Goal: Information Seeking & Learning: Learn about a topic

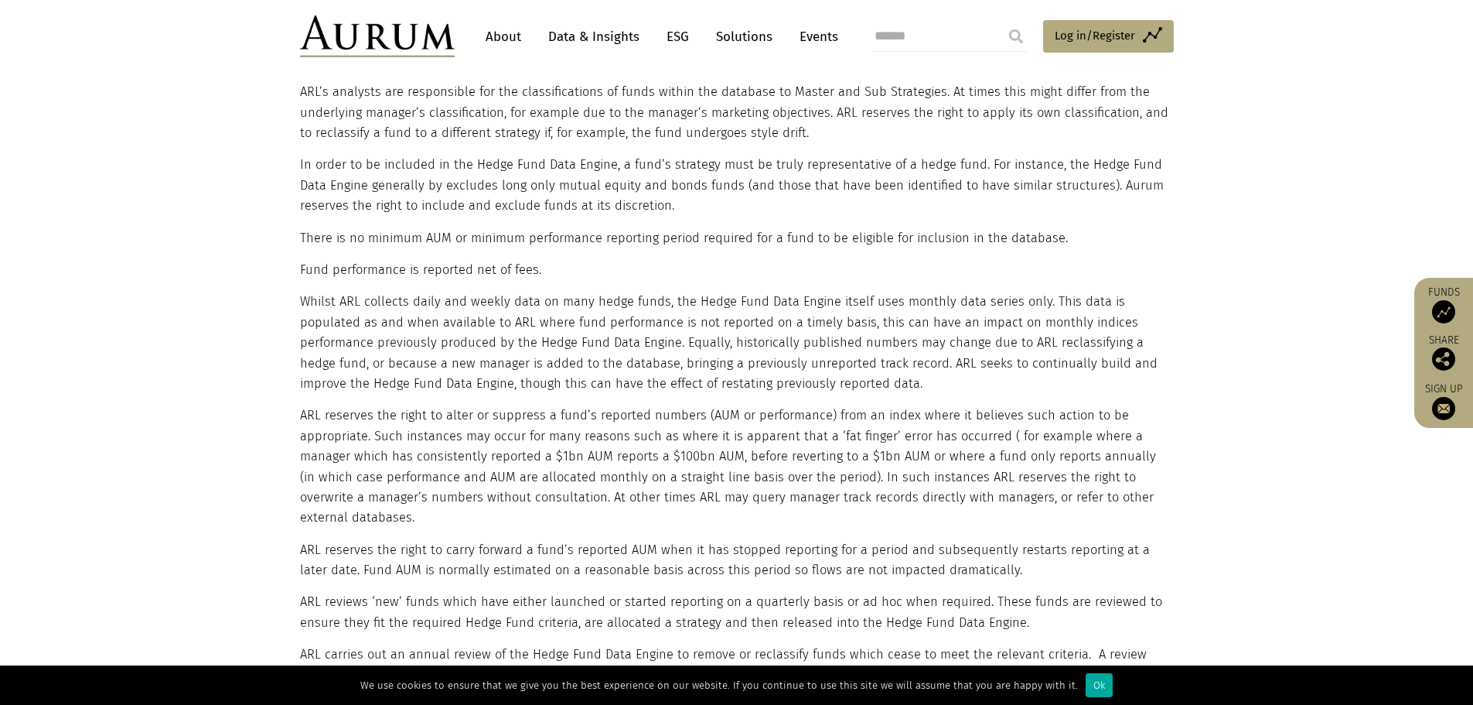
scroll to position [611, 0]
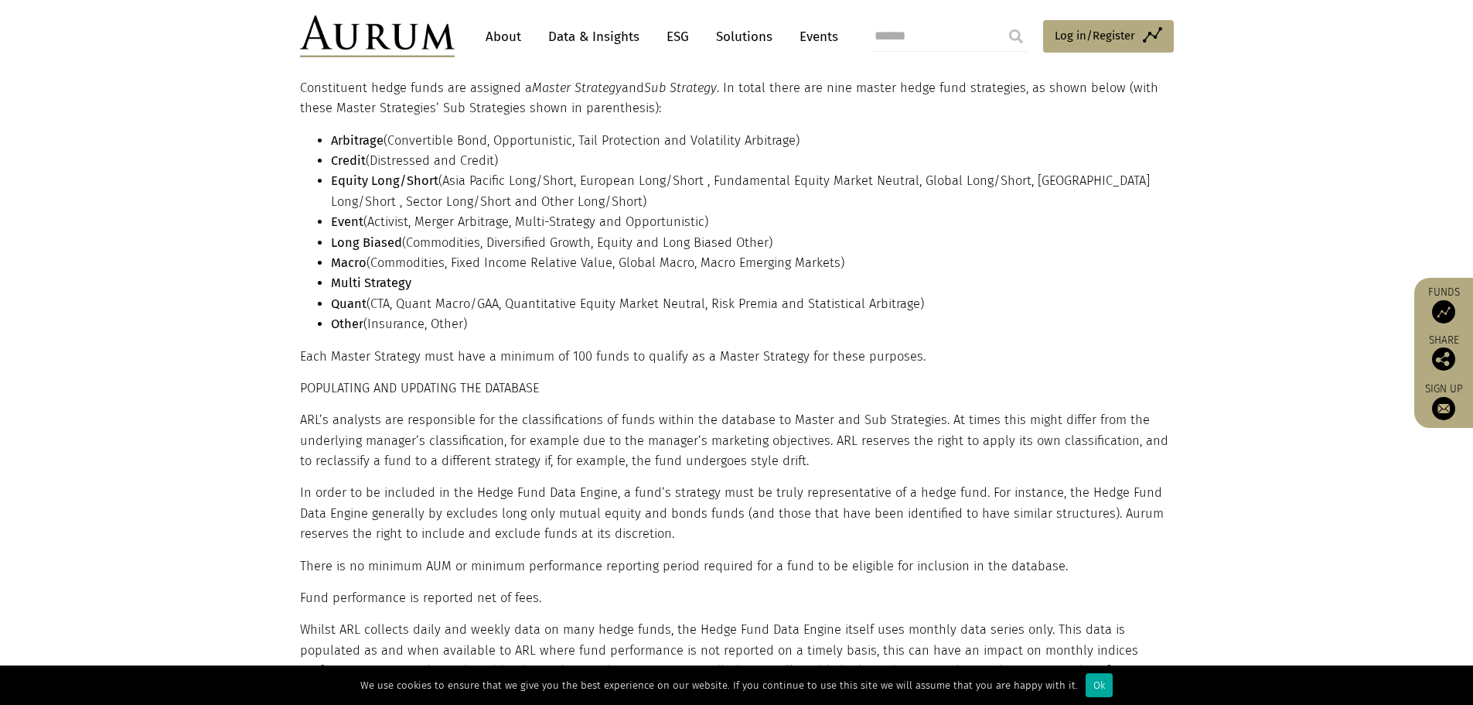
click at [613, 42] on link "Data & Insights" at bounding box center [594, 36] width 107 height 29
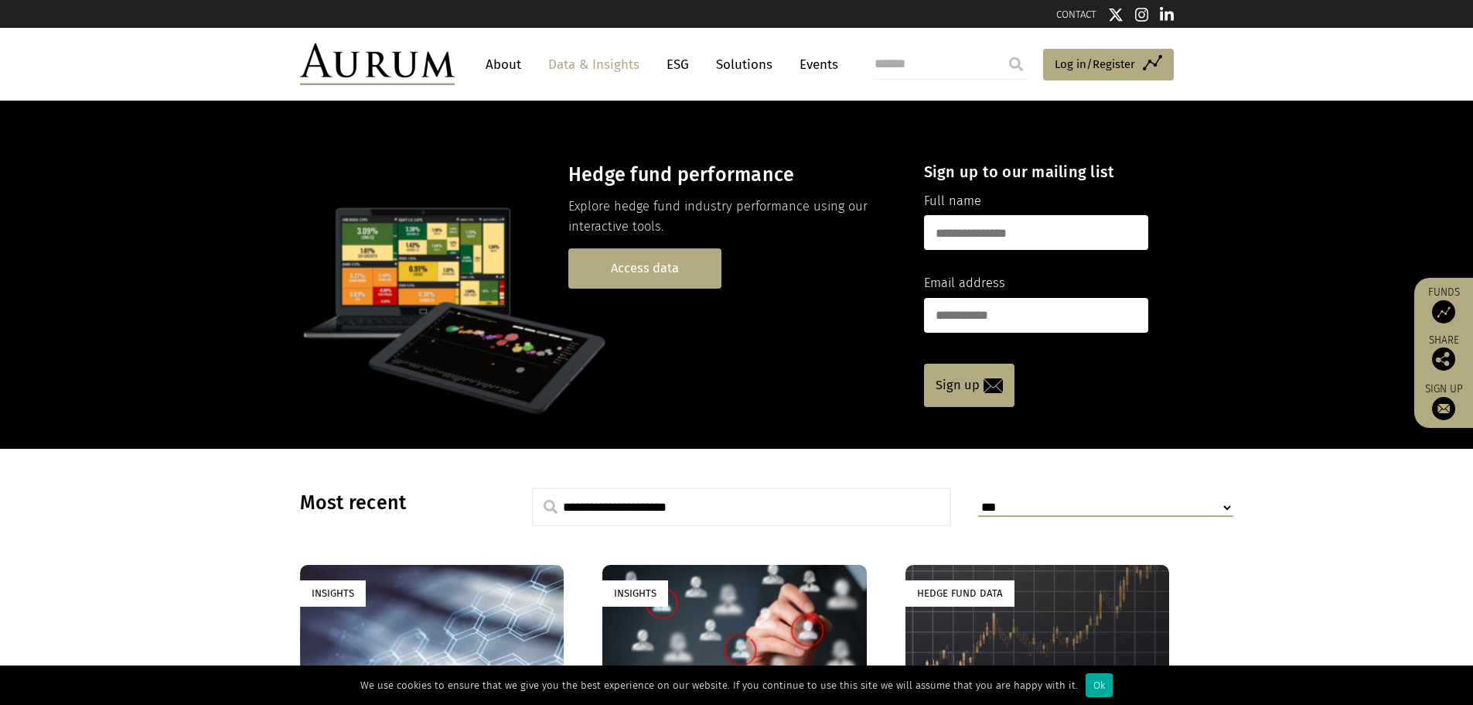
click at [644, 268] on link "Access data" at bounding box center [644, 267] width 153 height 39
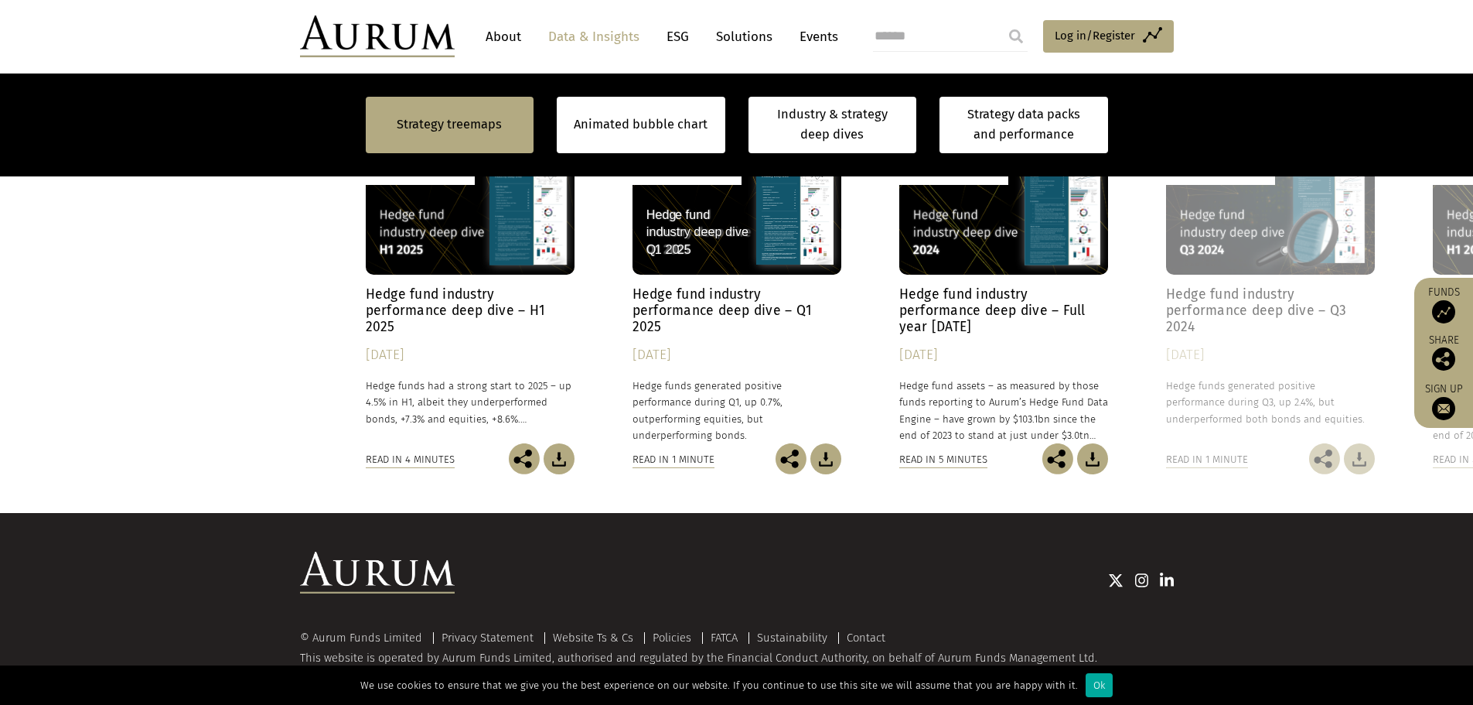
scroll to position [1333, 0]
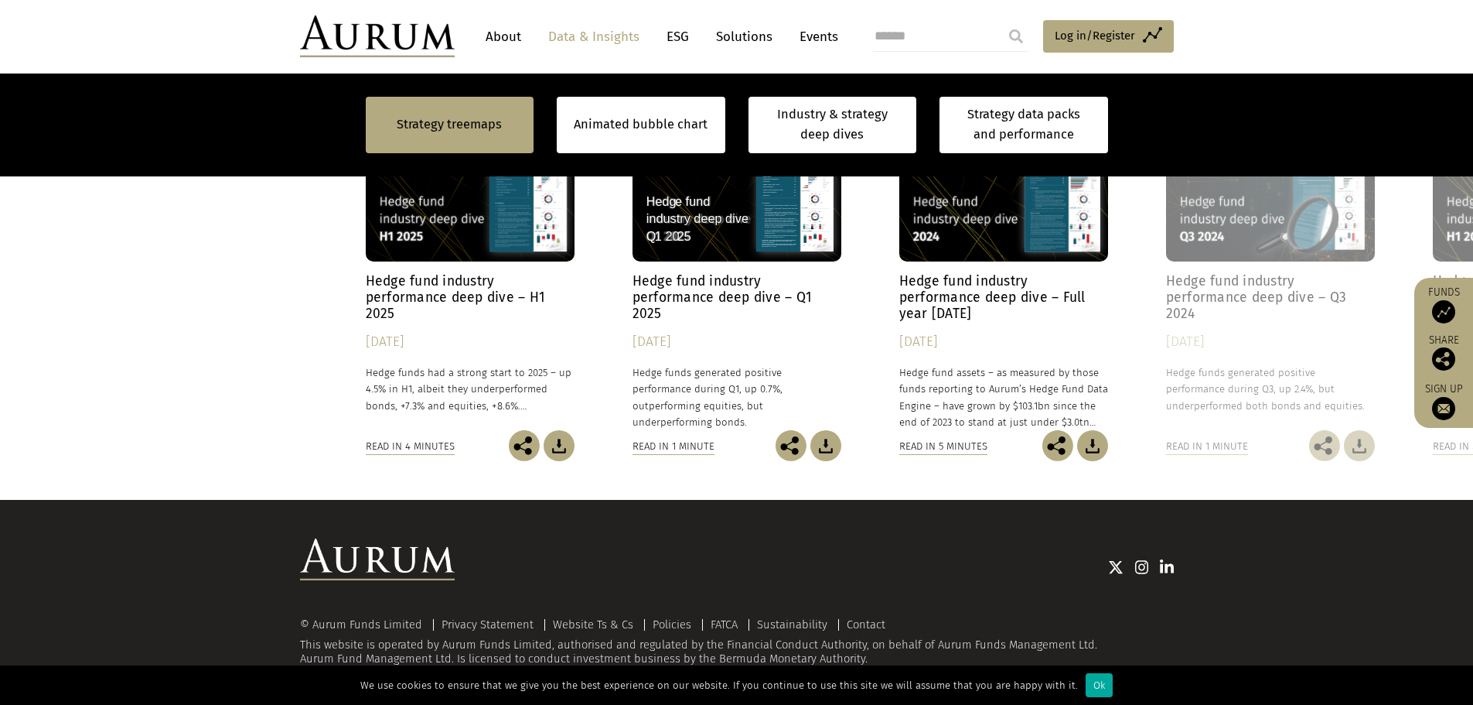
click at [745, 29] on link "Solutions" at bounding box center [744, 36] width 72 height 29
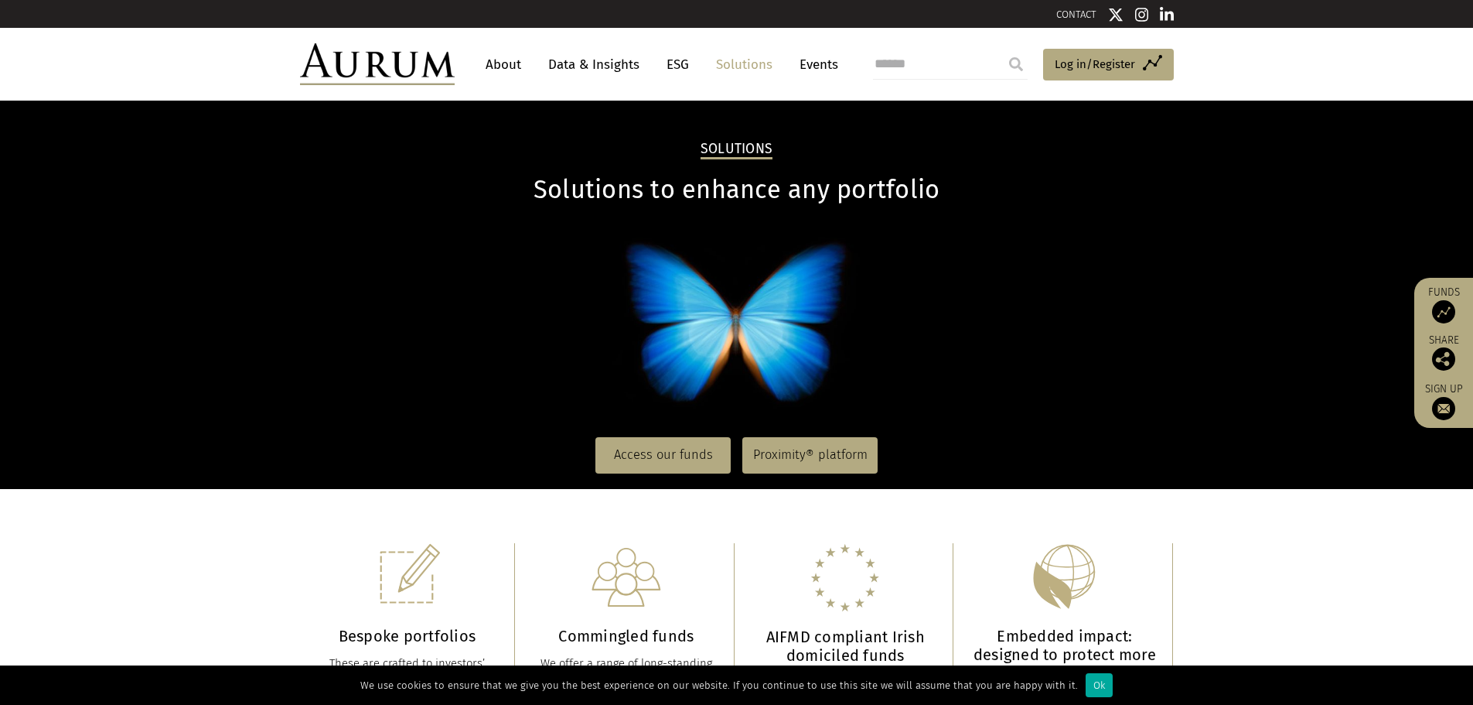
click at [678, 54] on link "ESG" at bounding box center [678, 64] width 38 height 29
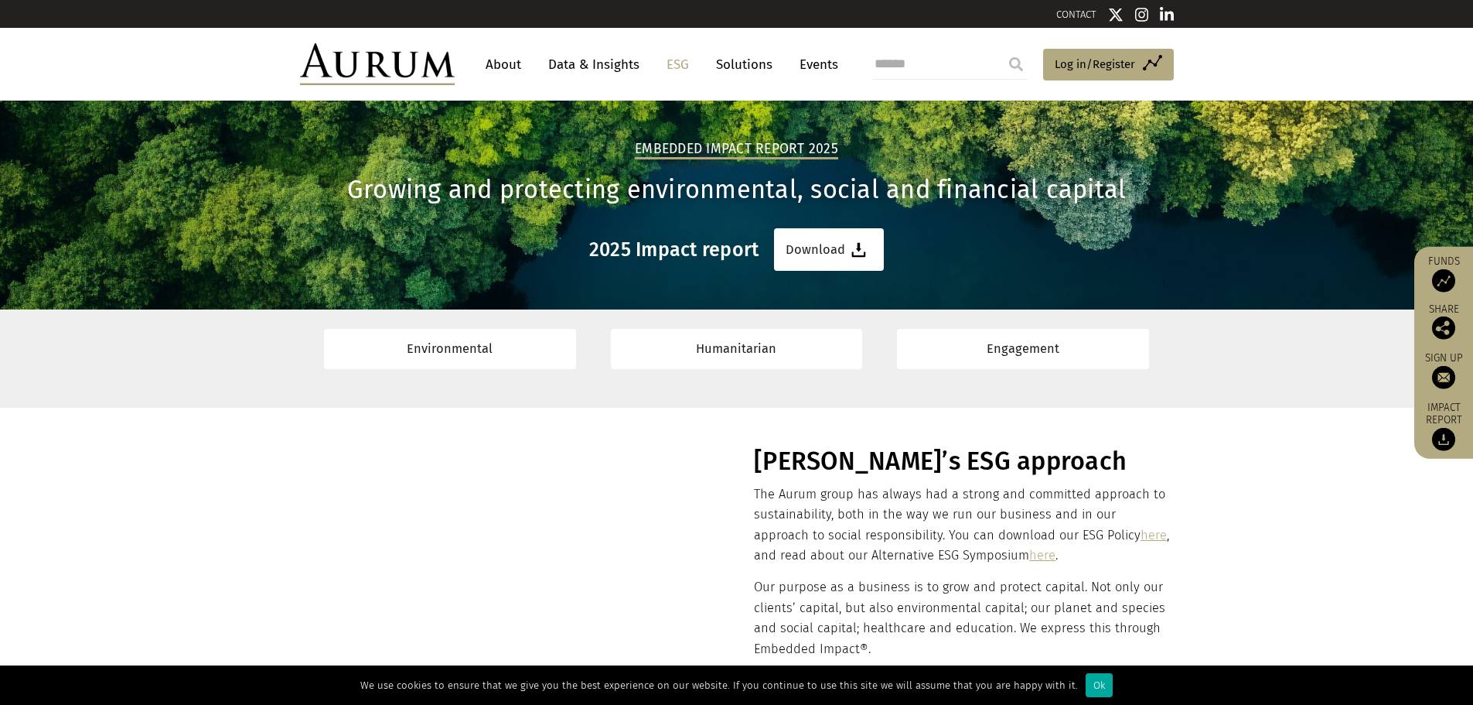
click at [604, 45] on nav "About Data & Insights ESG Solutions Events" at bounding box center [658, 64] width 407 height 42
click at [600, 56] on link "Data & Insights" at bounding box center [594, 64] width 107 height 29
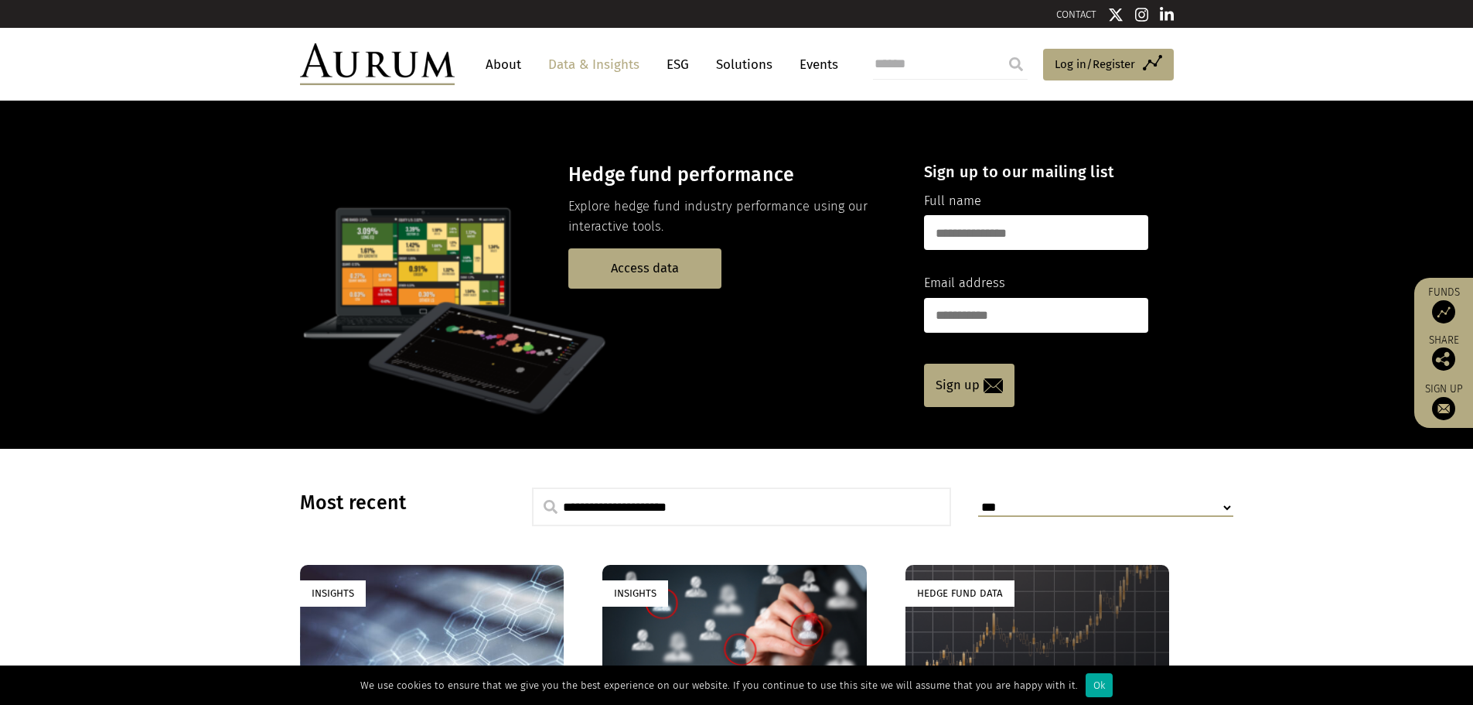
click at [505, 57] on link "About" at bounding box center [503, 64] width 51 height 29
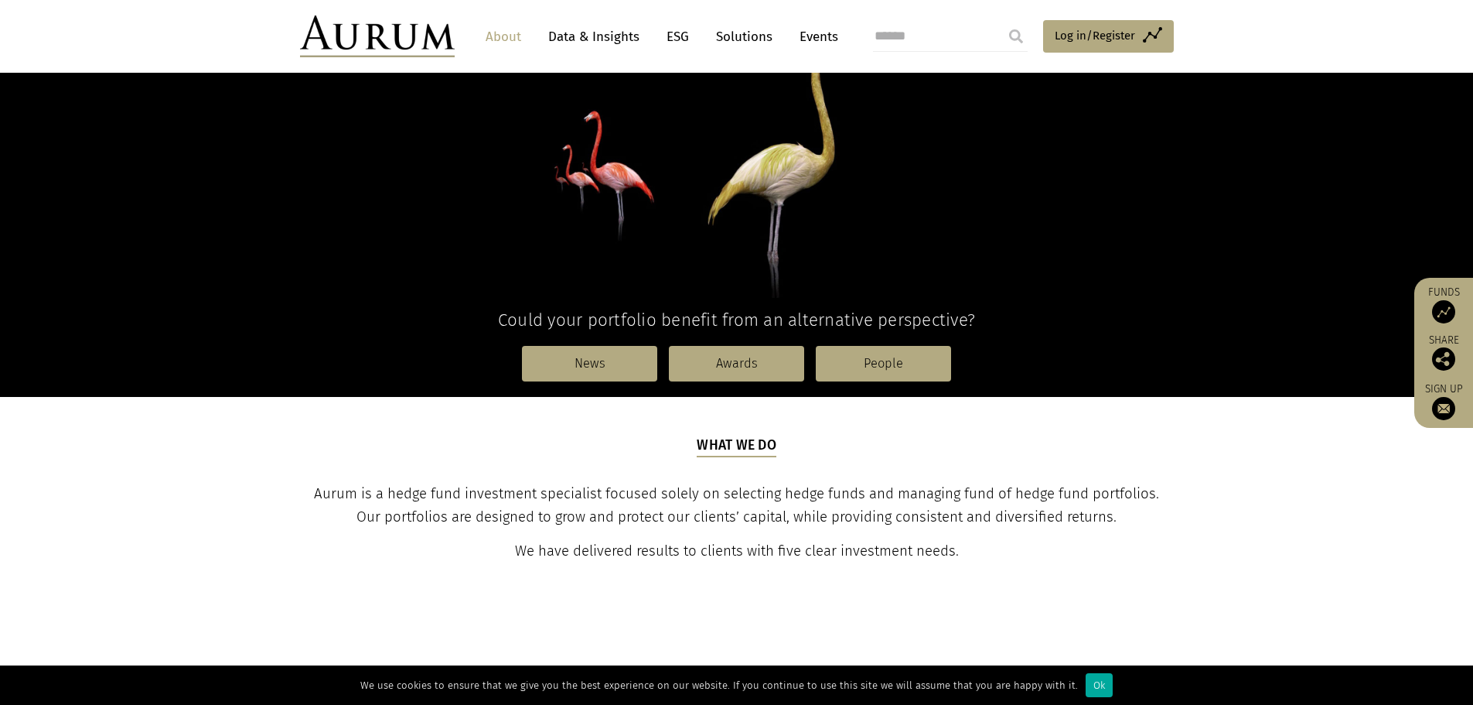
scroll to position [232, 0]
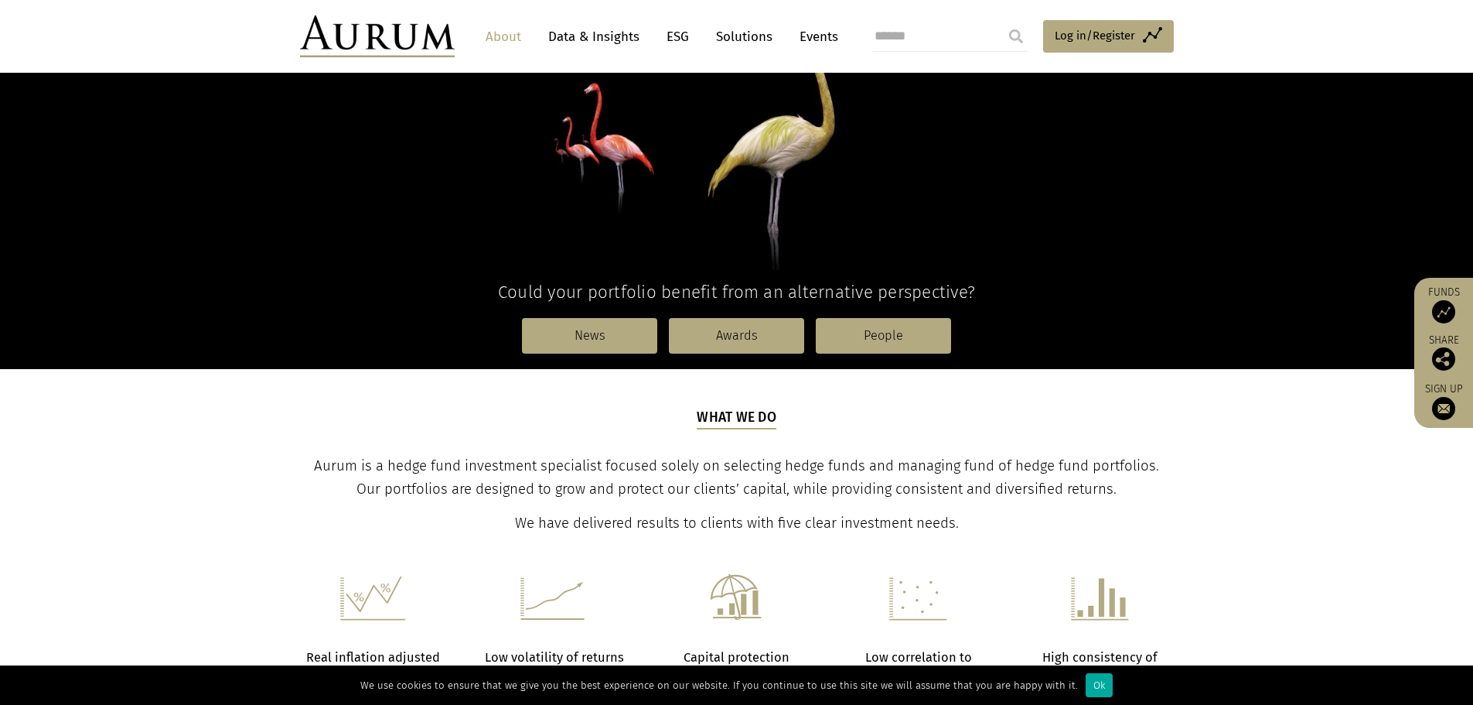
click at [584, 26] on link "Data & Insights" at bounding box center [594, 36] width 107 height 29
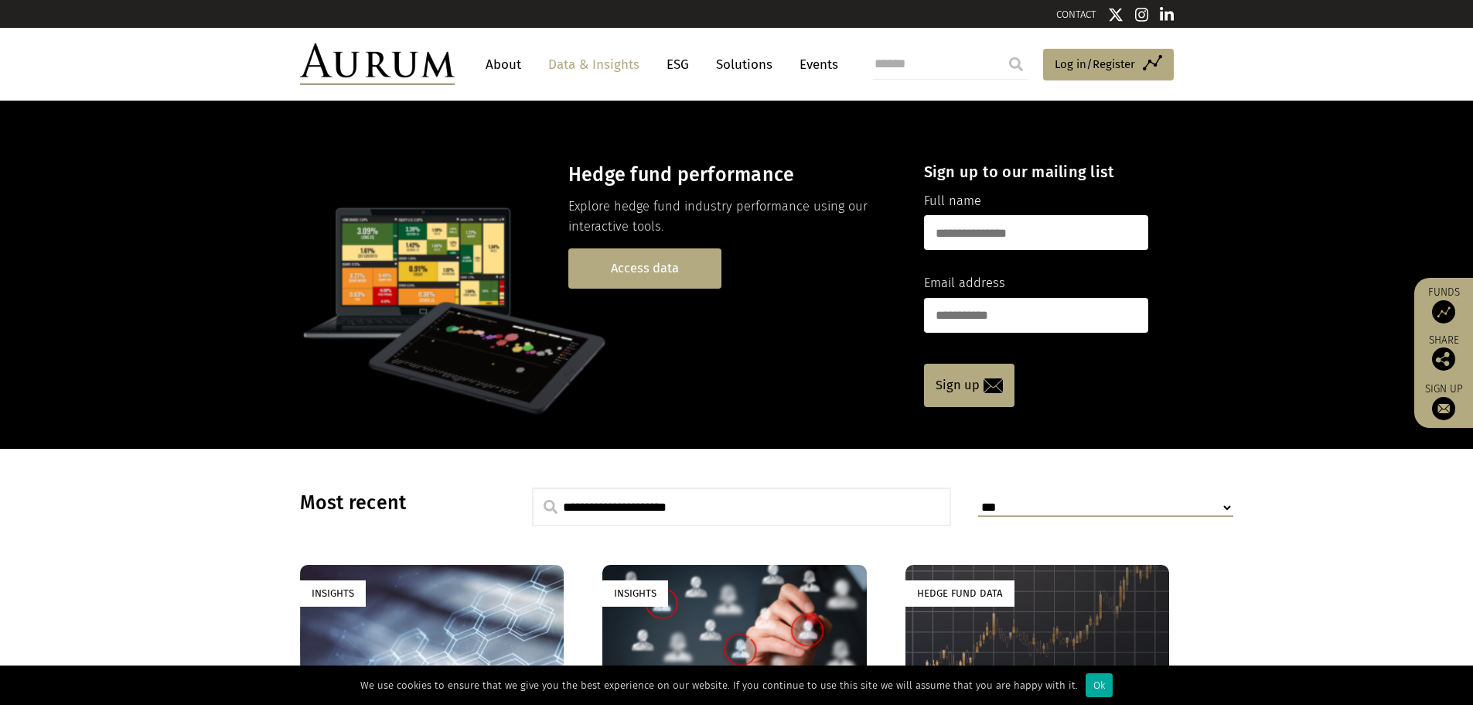
click at [671, 274] on link "Access data" at bounding box center [644, 267] width 153 height 39
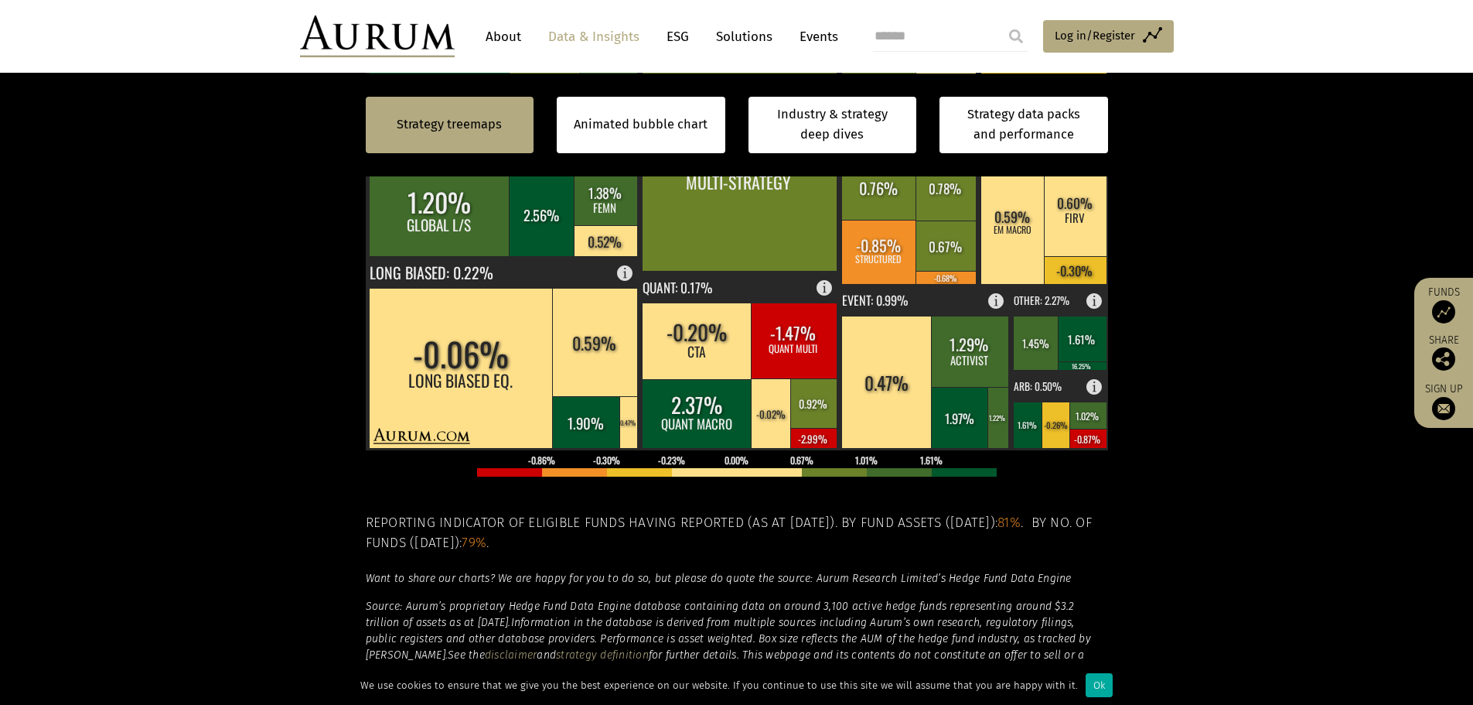
scroll to position [250, 0]
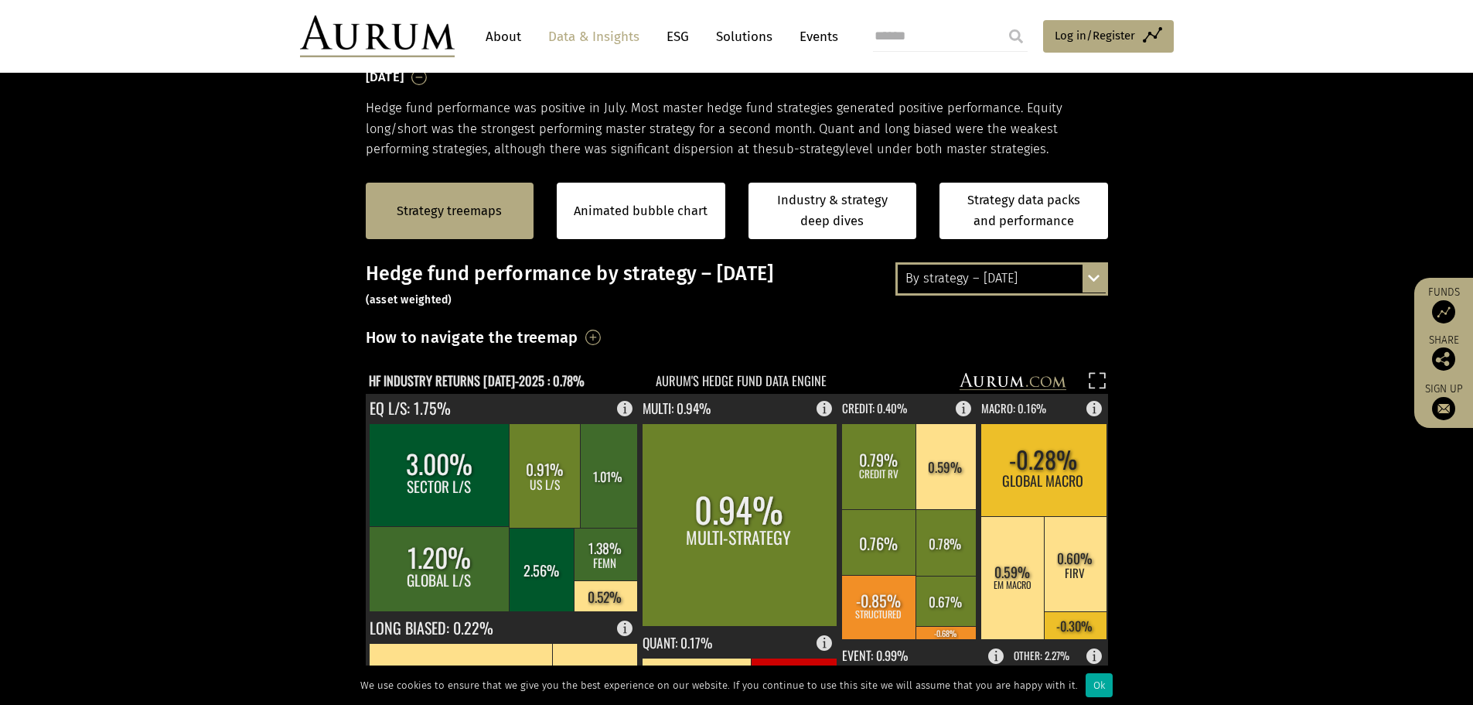
click at [1006, 282] on div "By strategy – [DATE]" at bounding box center [1002, 279] width 208 height 28
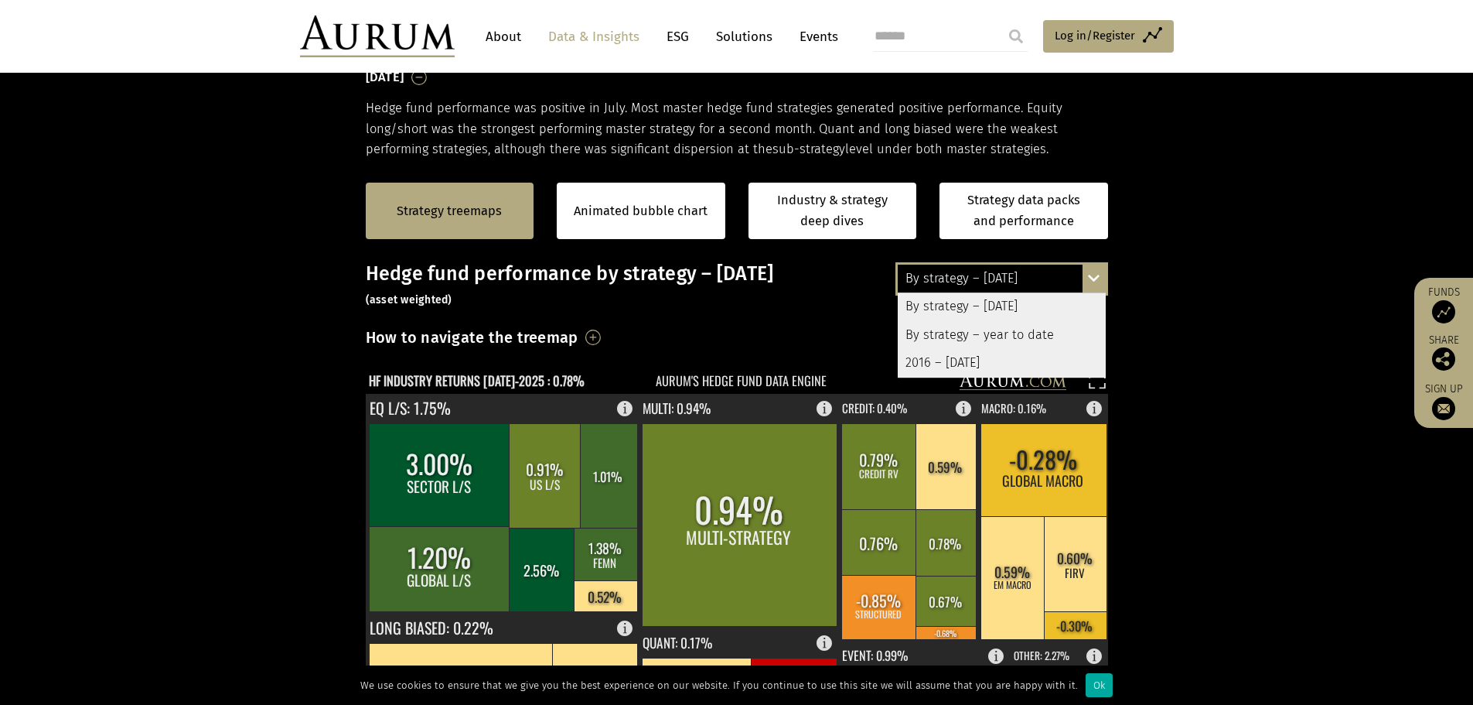
click at [1012, 331] on div "By strategy – year to date" at bounding box center [1002, 335] width 208 height 28
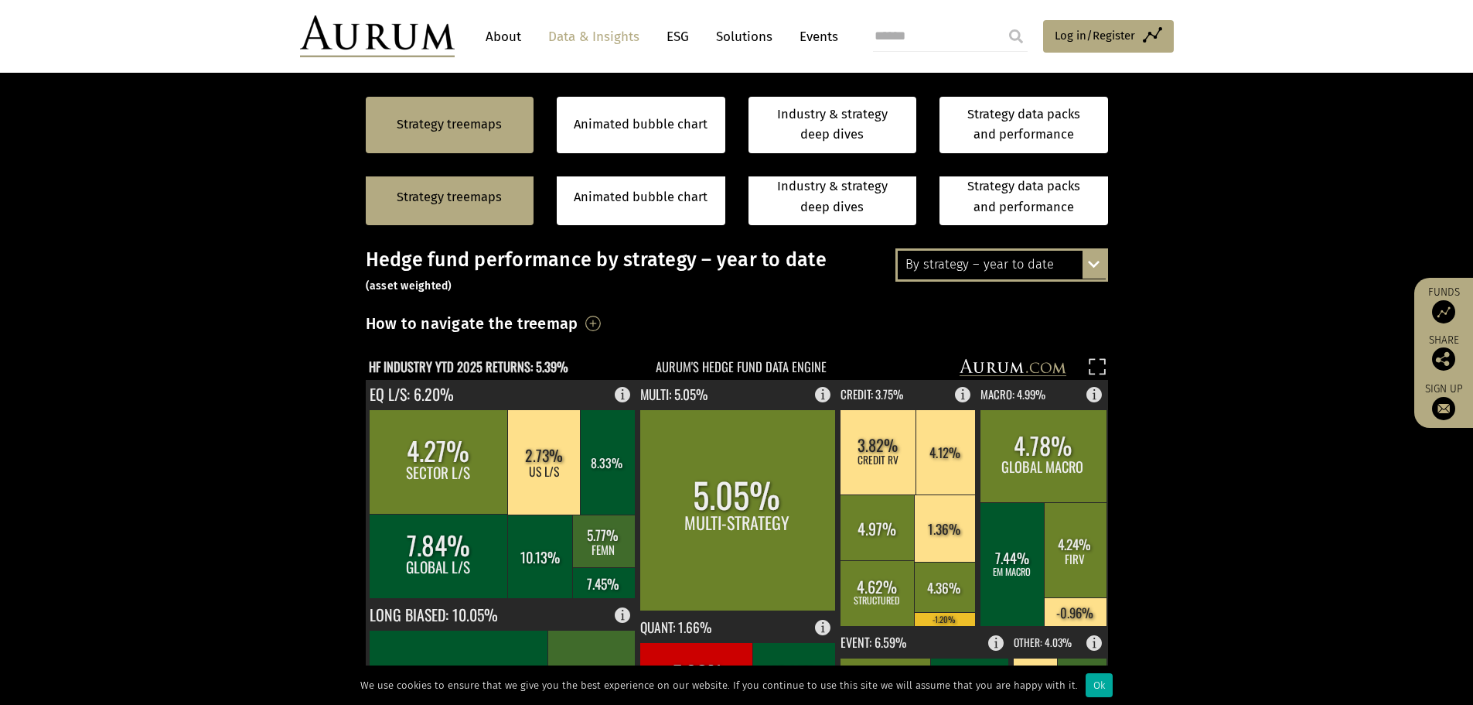
scroll to position [172, 0]
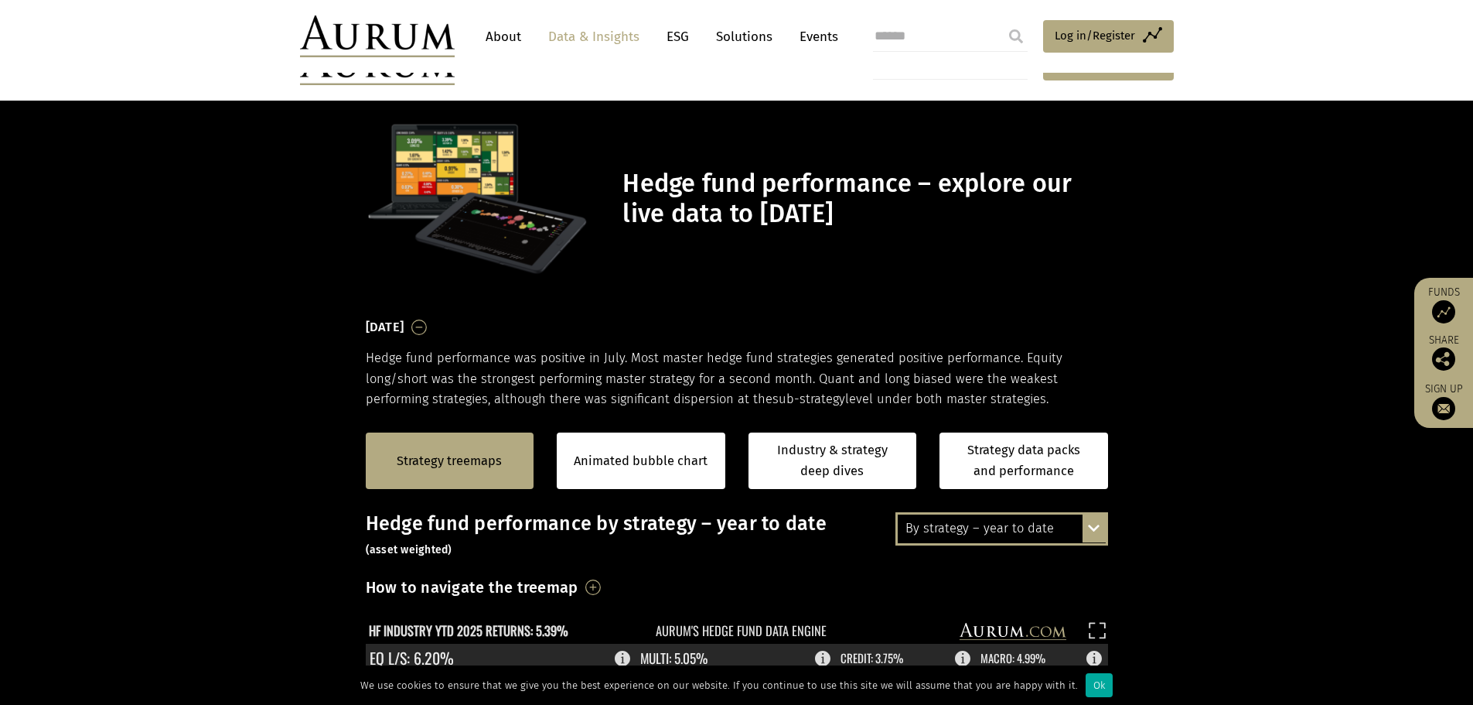
scroll to position [172, 0]
